Goal: Communication & Community: Ask a question

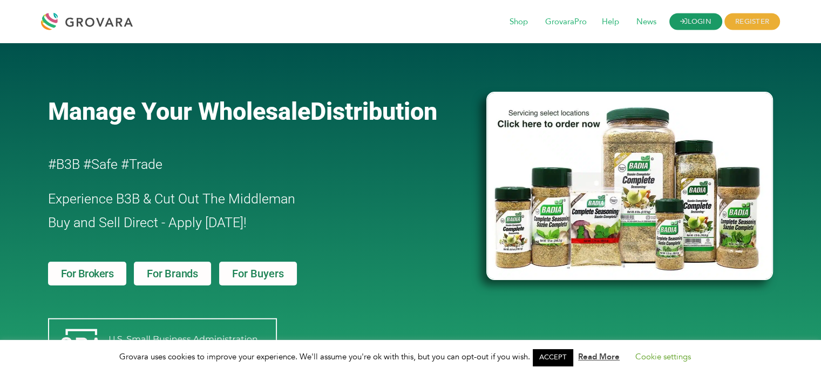
click at [688, 24] on link "LOGIN" at bounding box center [695, 21] width 53 height 17
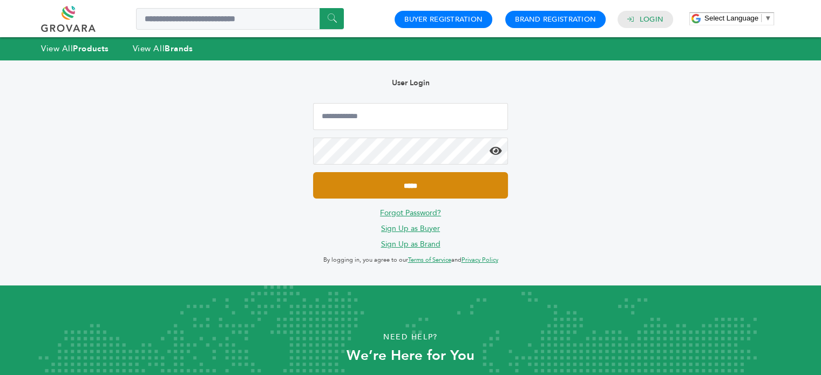
type input "**********"
click at [426, 189] on input "*****" at bounding box center [410, 185] width 194 height 26
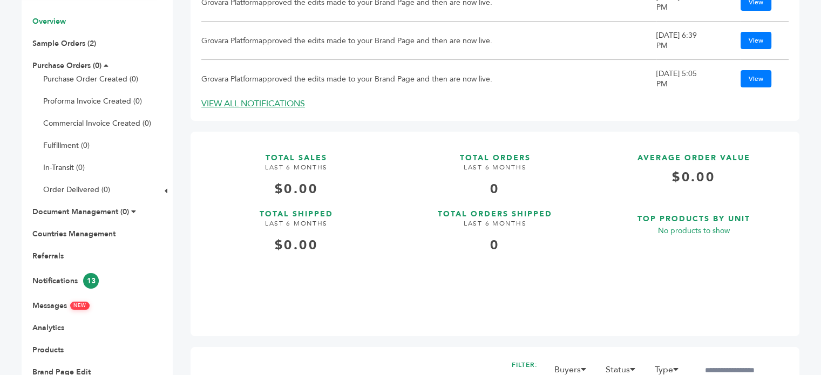
scroll to position [187, 0]
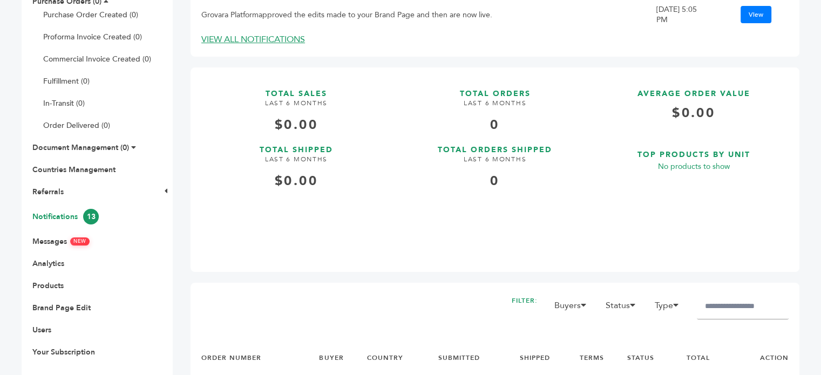
click at [50, 220] on link "Notifications 13" at bounding box center [65, 217] width 66 height 10
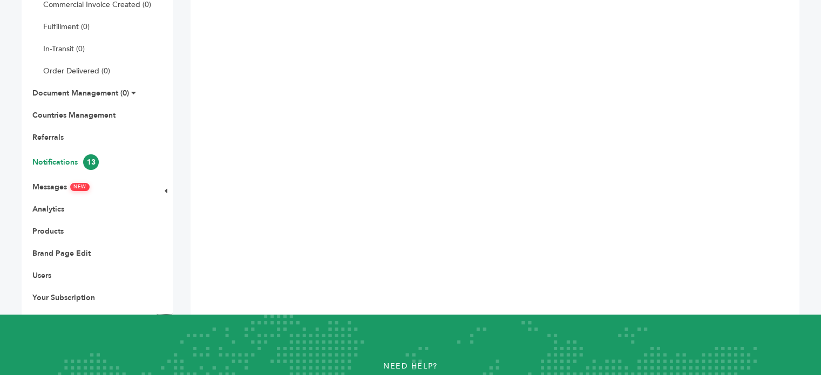
scroll to position [244, 0]
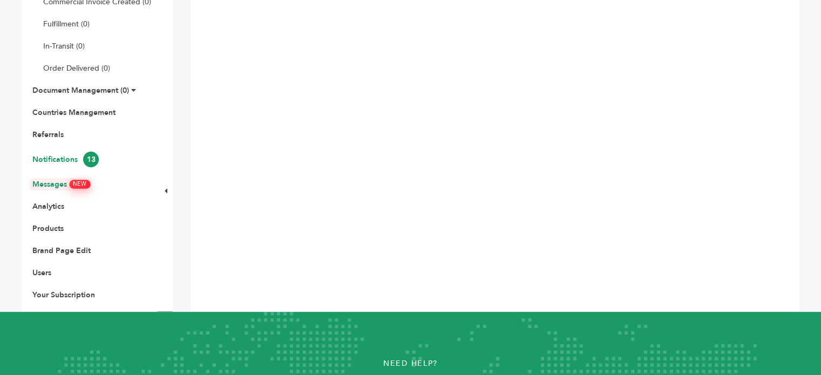
click at [71, 183] on link "Messages NEW" at bounding box center [60, 184] width 57 height 10
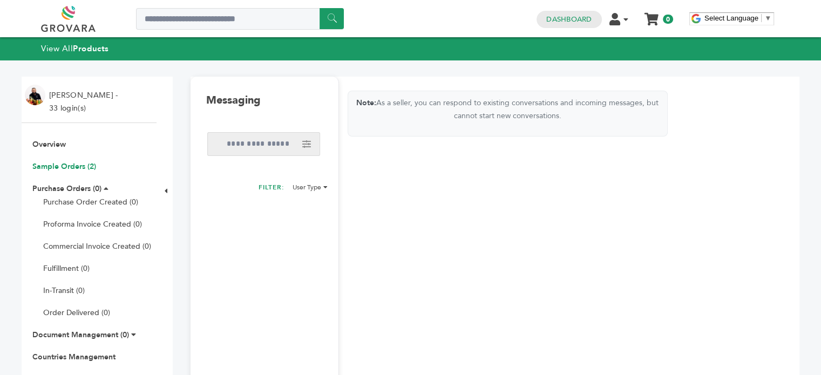
click at [81, 167] on link "Sample Orders (2)" at bounding box center [64, 166] width 64 height 10
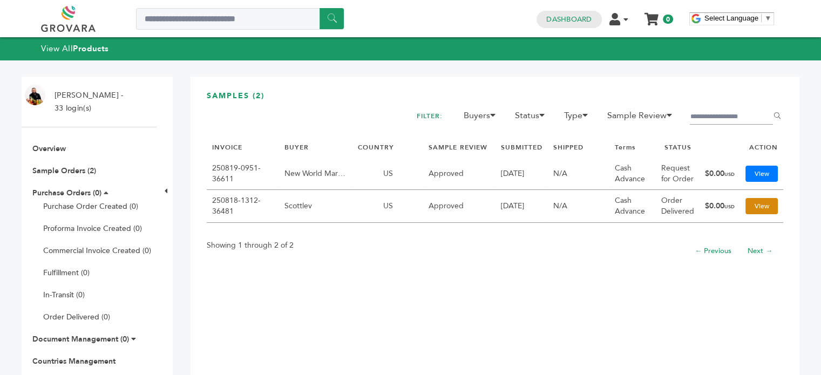
click at [760, 203] on link "View" at bounding box center [761, 206] width 32 height 16
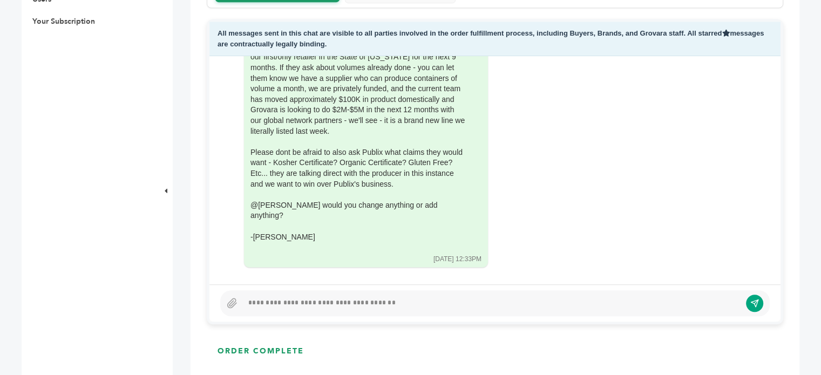
scroll to position [545, 0]
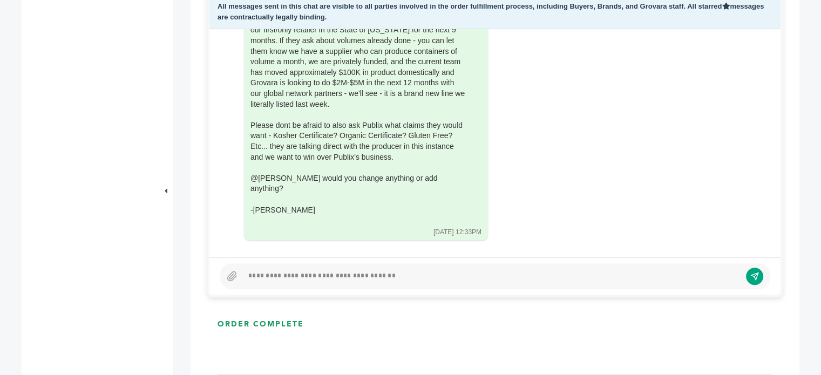
click at [312, 275] on div at bounding box center [492, 276] width 498 height 13
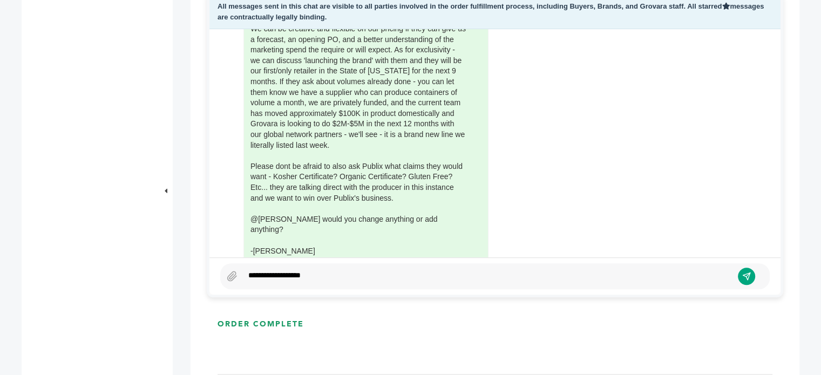
scroll to position [1715, 0]
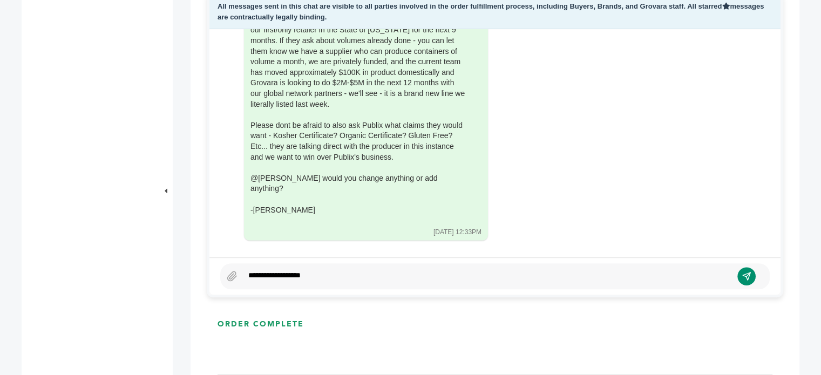
click at [743, 277] on icon "submit" at bounding box center [746, 276] width 9 height 9
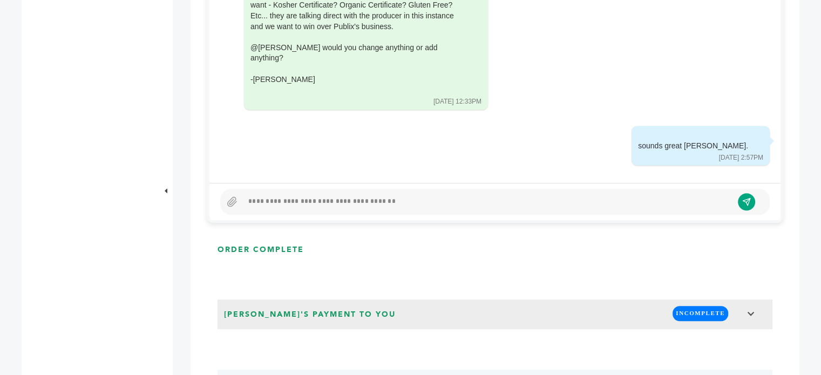
scroll to position [0, 0]
